Goal: Transaction & Acquisition: Purchase product/service

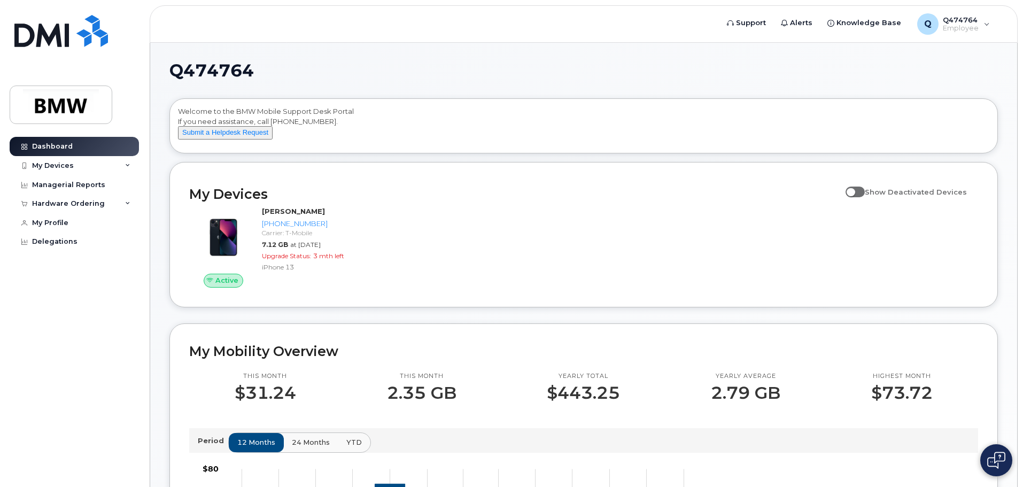
click at [128, 205] on icon at bounding box center [127, 203] width 5 height 5
click at [61, 244] on div "New Order" at bounding box center [57, 244] width 41 height 10
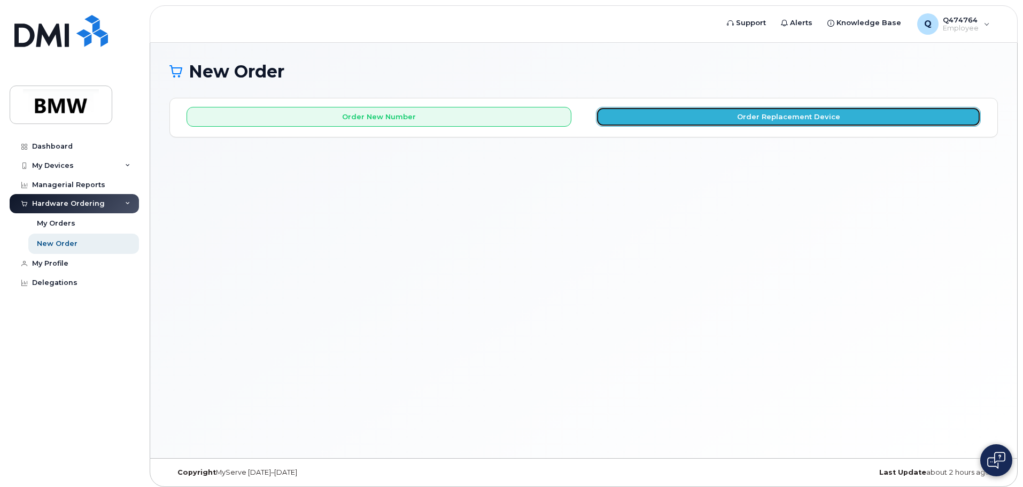
click at [824, 120] on button "Order Replacement Device" at bounding box center [788, 117] width 385 height 20
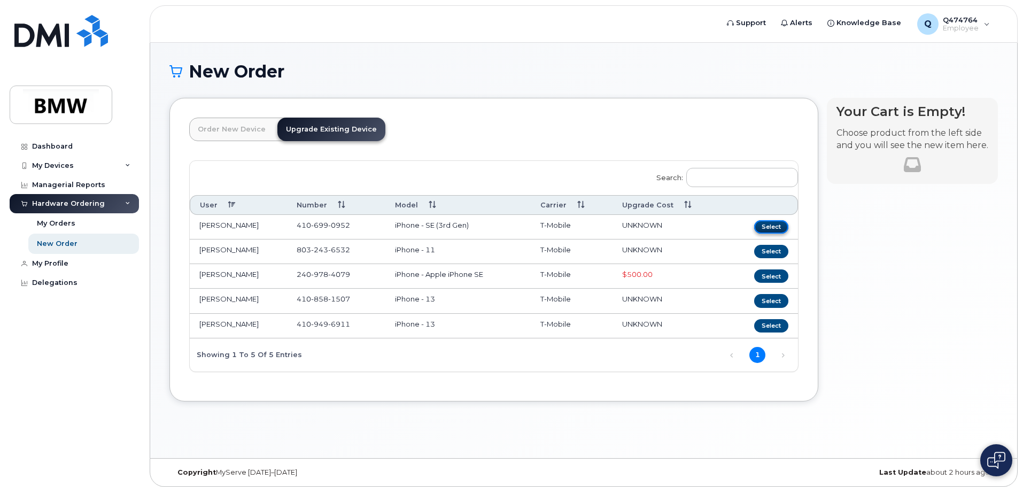
click at [771, 230] on button "Select" at bounding box center [771, 226] width 34 height 13
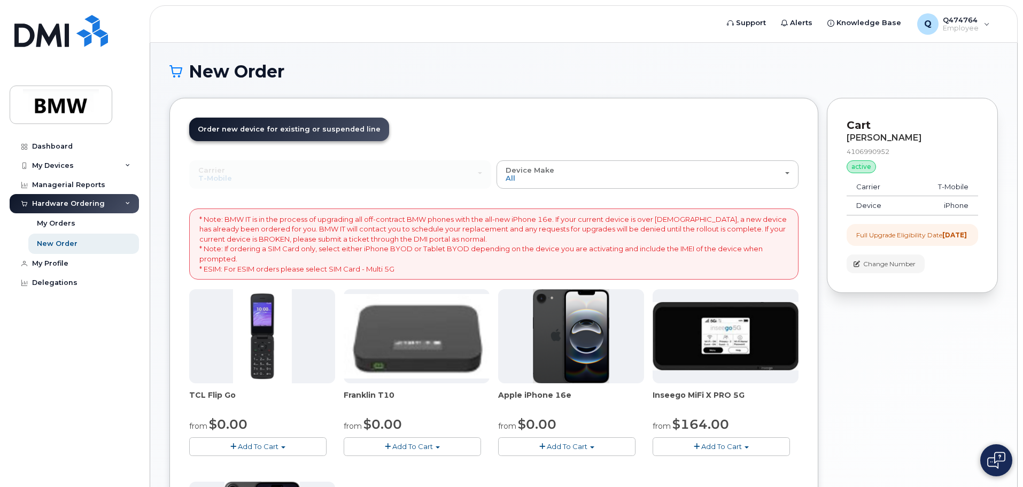
click at [640, 91] on div "New Order" at bounding box center [583, 80] width 829 height 36
click at [810, 350] on div "Order New Device Upgrade Existing Device Order new device and new line Order ne…" at bounding box center [493, 409] width 649 height 622
click at [921, 369] on div "Your Cart is Empty! Choose product from the left side and you will see the new …" at bounding box center [912, 417] width 171 height 638
click at [965, 399] on div "Your Cart is Empty! Choose product from the left side and you will see the new …" at bounding box center [912, 417] width 171 height 638
click at [63, 227] on div "My Orders" at bounding box center [56, 224] width 38 height 10
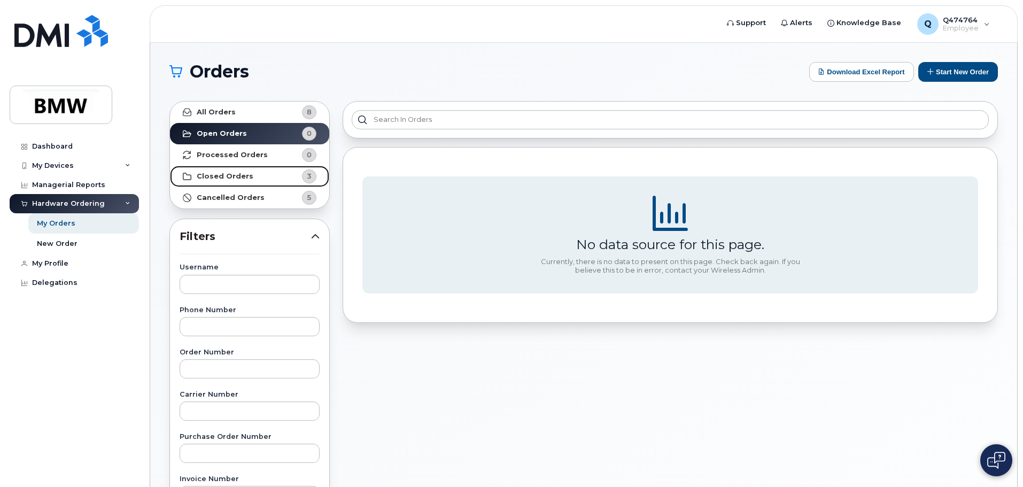
click at [232, 174] on strong "Closed Orders" at bounding box center [225, 176] width 57 height 9
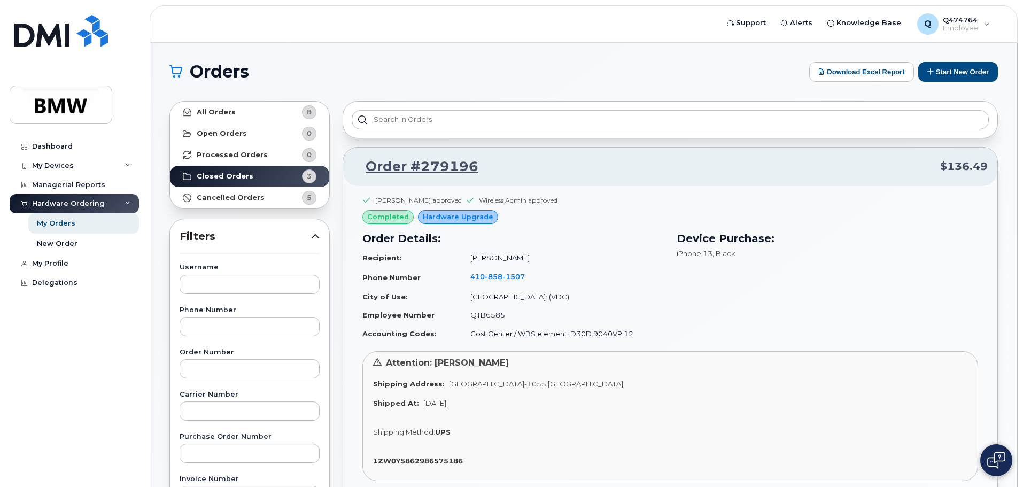
click at [846, 267] on div "Device Purchase: iPhone 13 , Black" at bounding box center [827, 287] width 314 height 126
